Goal: Check status: Check status

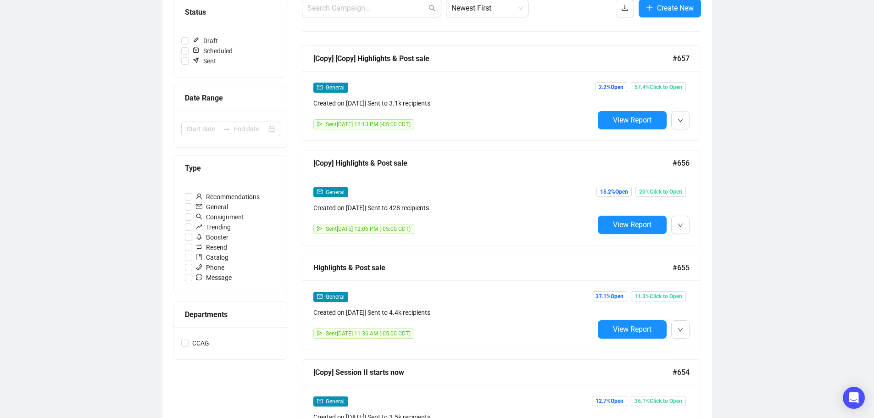
scroll to position [138, 0]
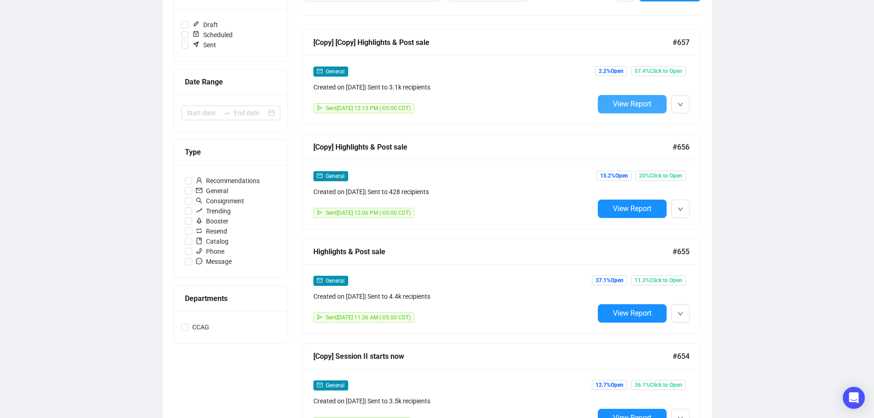
click at [644, 102] on span "View Report" at bounding box center [632, 104] width 39 height 9
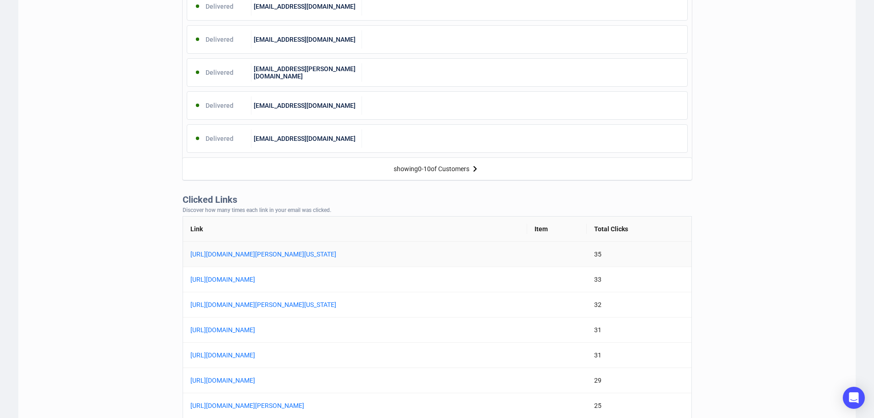
scroll to position [413, 0]
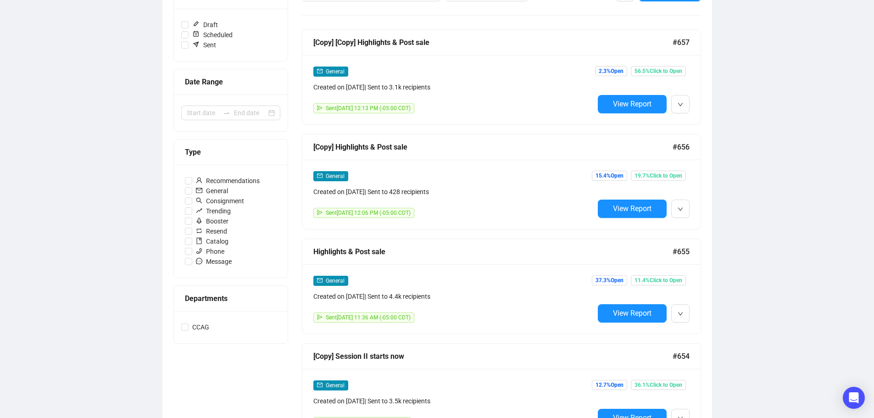
scroll to position [139, 0]
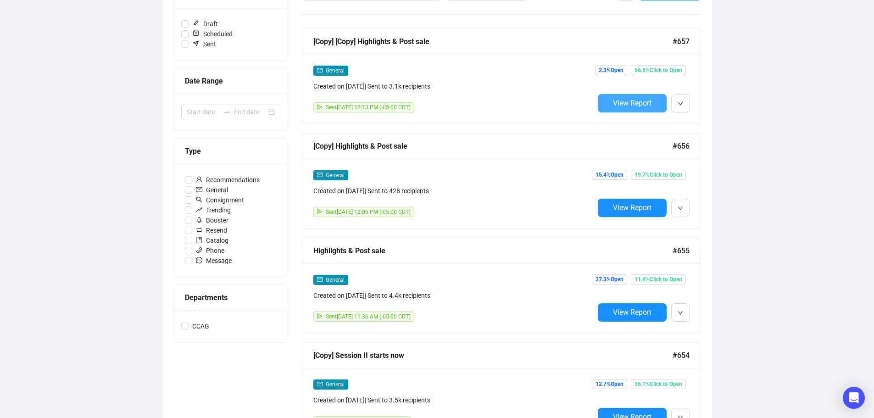
click at [624, 99] on span "View Report" at bounding box center [632, 103] width 39 height 9
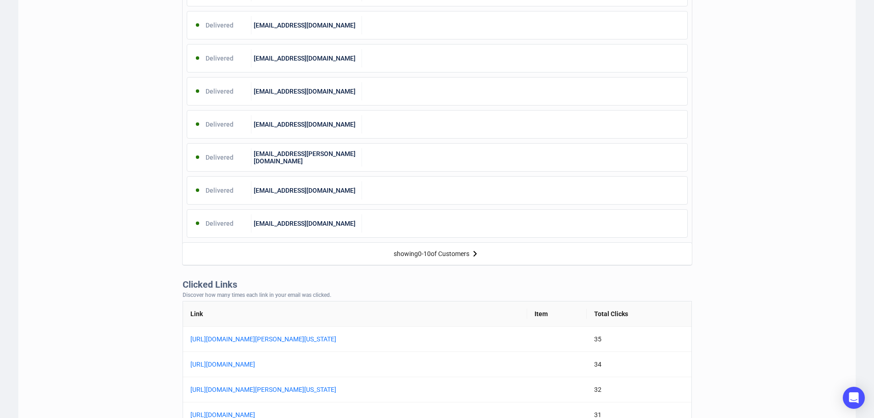
scroll to position [505, 0]
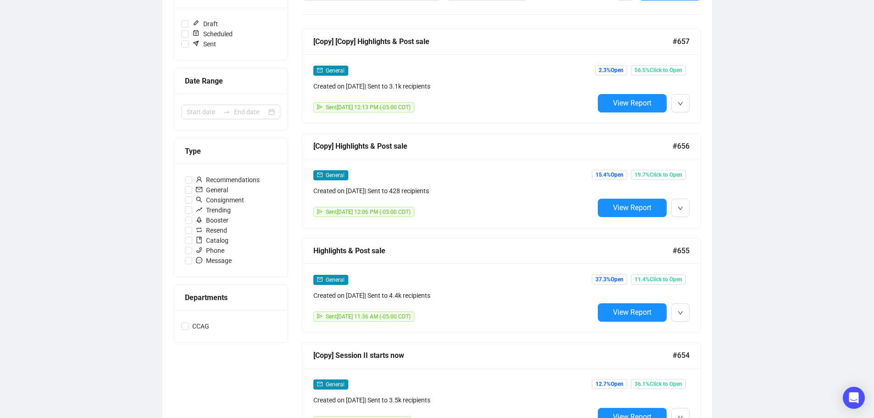
scroll to position [140, 0]
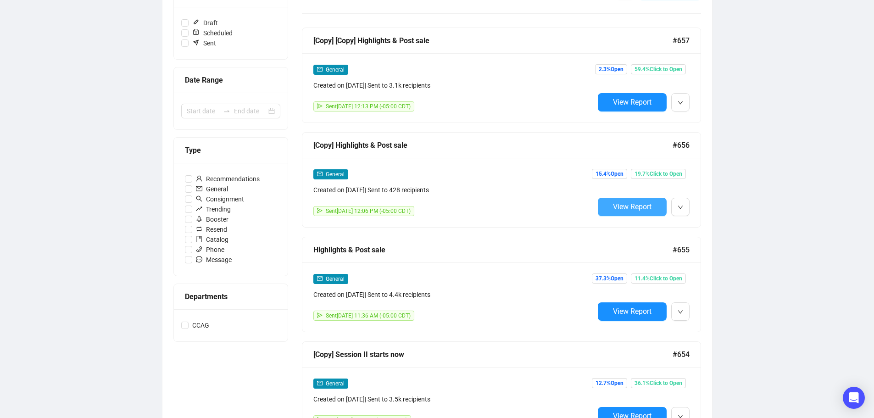
click at [642, 206] on span "View Report" at bounding box center [632, 206] width 39 height 9
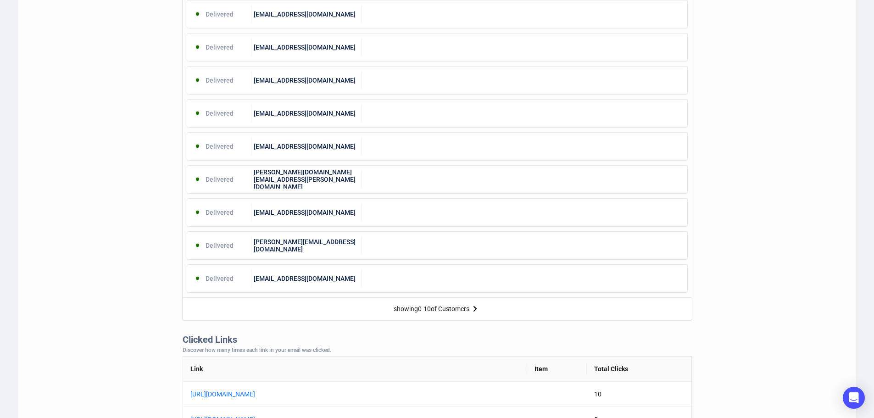
scroll to position [537, 0]
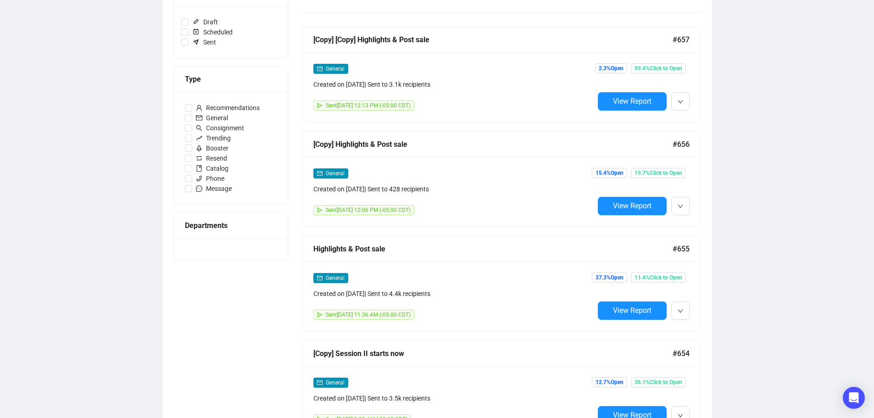
scroll to position [140, 0]
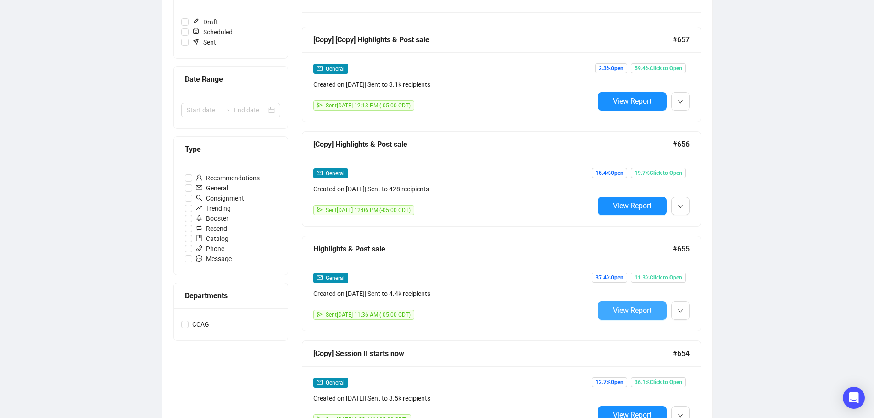
click at [630, 309] on span "View Report" at bounding box center [632, 310] width 39 height 9
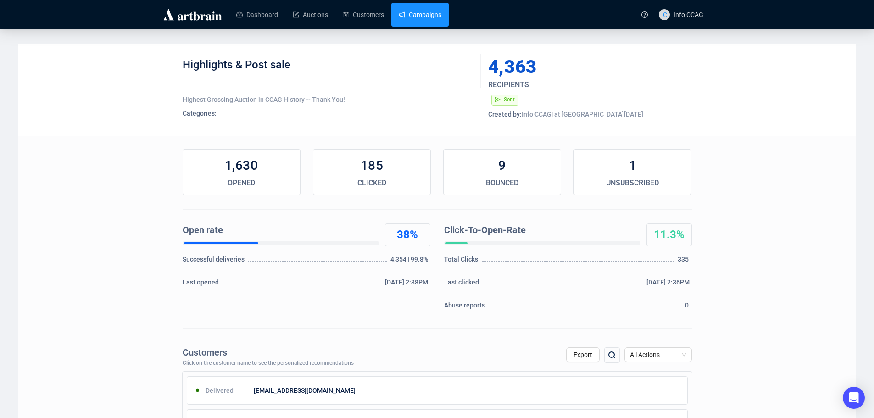
click at [430, 17] on link "Campaigns" at bounding box center [420, 15] width 43 height 24
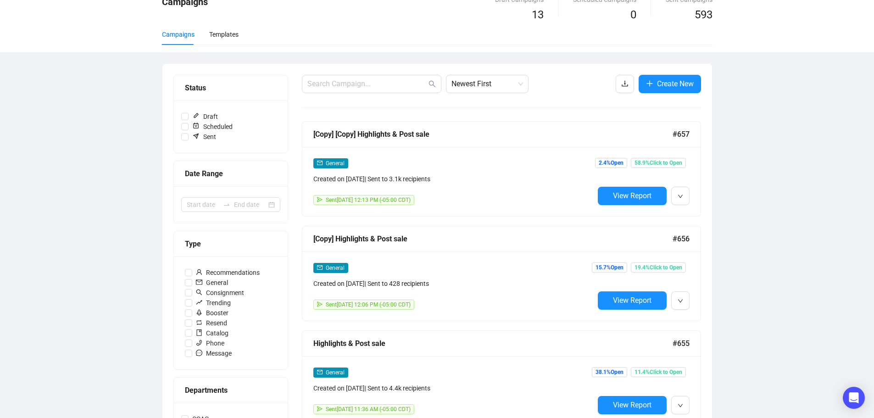
scroll to position [229, 0]
